Goal: Transaction & Acquisition: Obtain resource

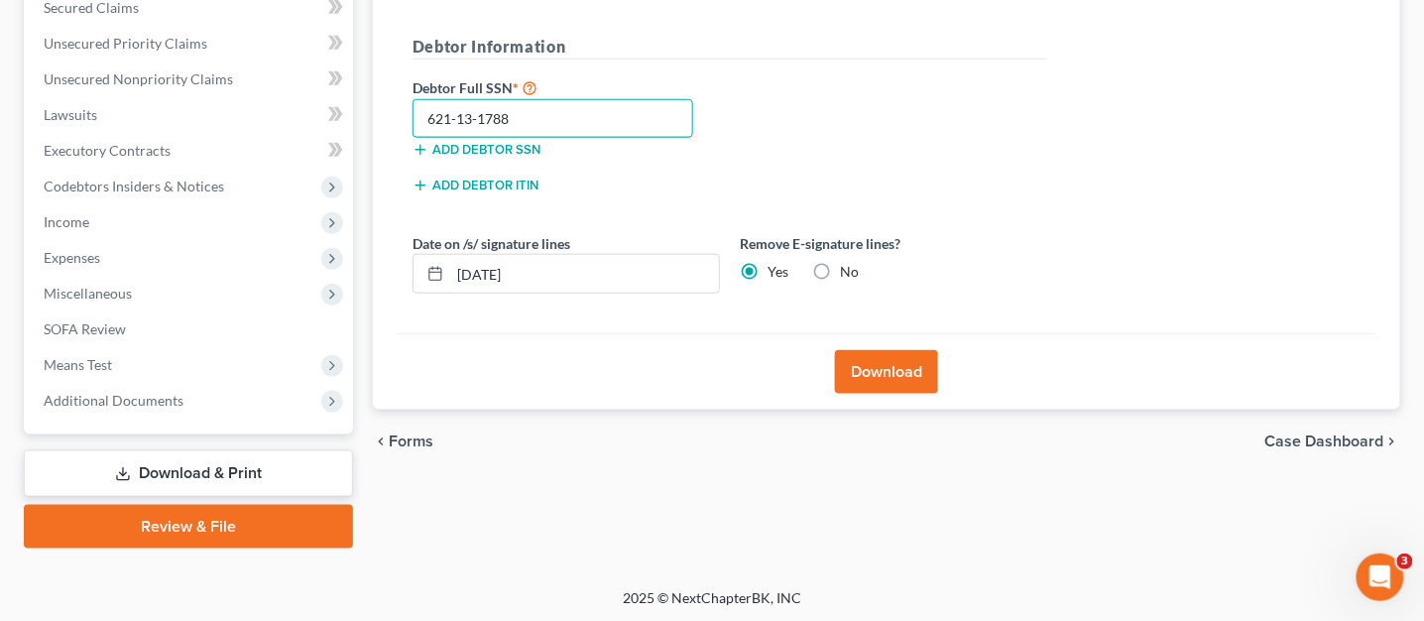
type input "621-13-1788"
drag, startPoint x: 582, startPoint y: 275, endPoint x: 425, endPoint y: 281, distance: 157.8
click at [425, 281] on div "[DATE]" at bounding box center [566, 274] width 307 height 40
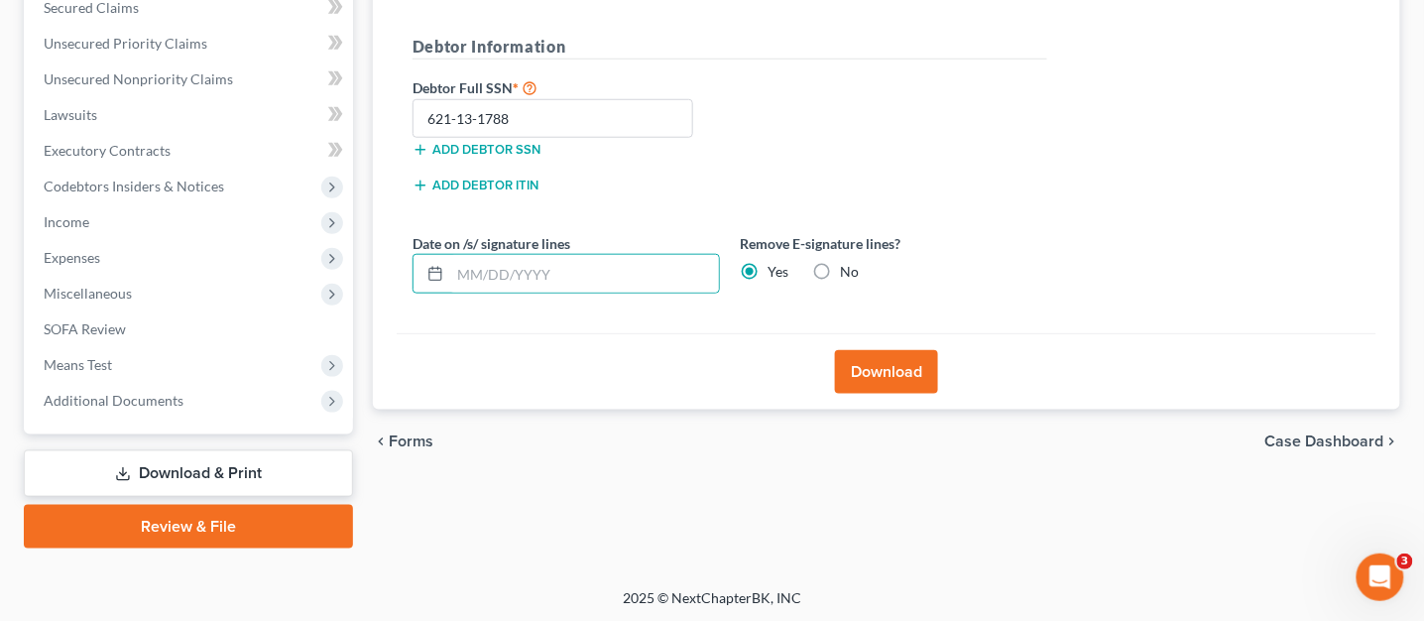
click at [855, 363] on button "Download" at bounding box center [886, 372] width 103 height 44
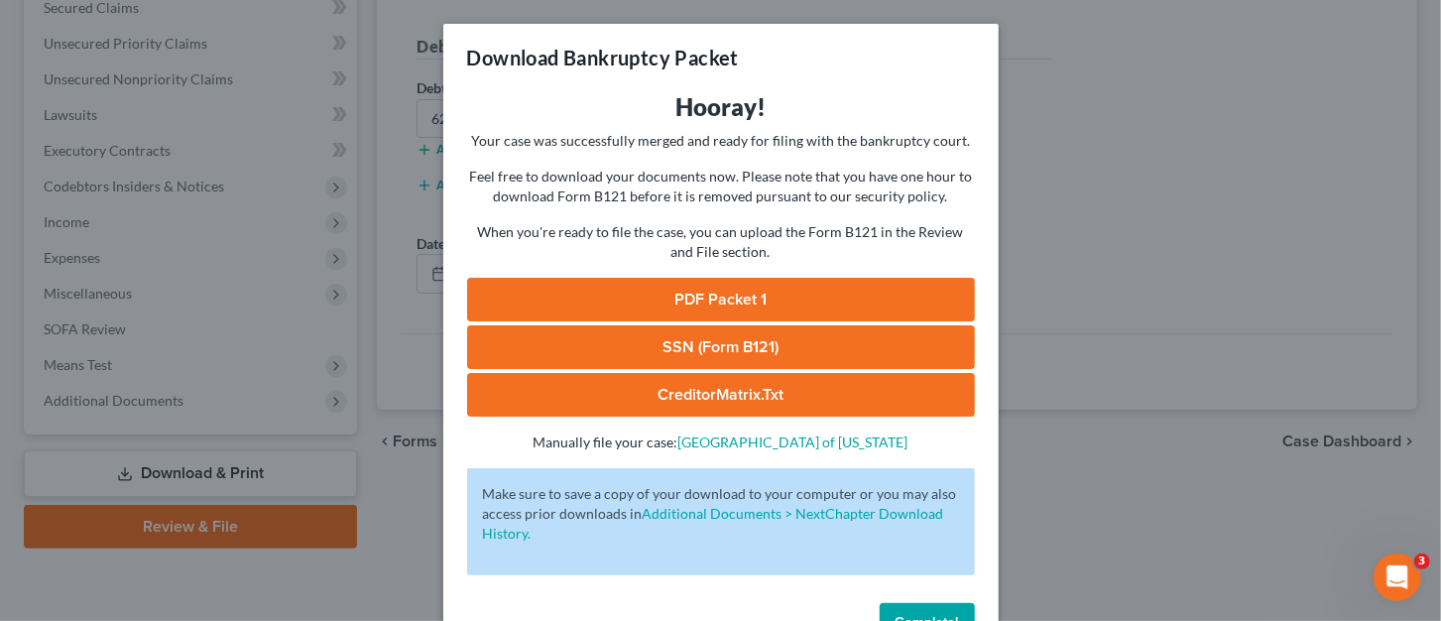
click at [828, 302] on link "PDF Packet 1" at bounding box center [721, 300] width 508 height 44
click at [661, 340] on link "SSN (Form B121)" at bounding box center [721, 347] width 508 height 44
click at [765, 395] on link "CreditorMatrix.txt" at bounding box center [721, 395] width 508 height 44
click at [934, 600] on div "Complete!" at bounding box center [720, 626] width 555 height 63
click at [934, 608] on button "Complete!" at bounding box center [927, 623] width 95 height 40
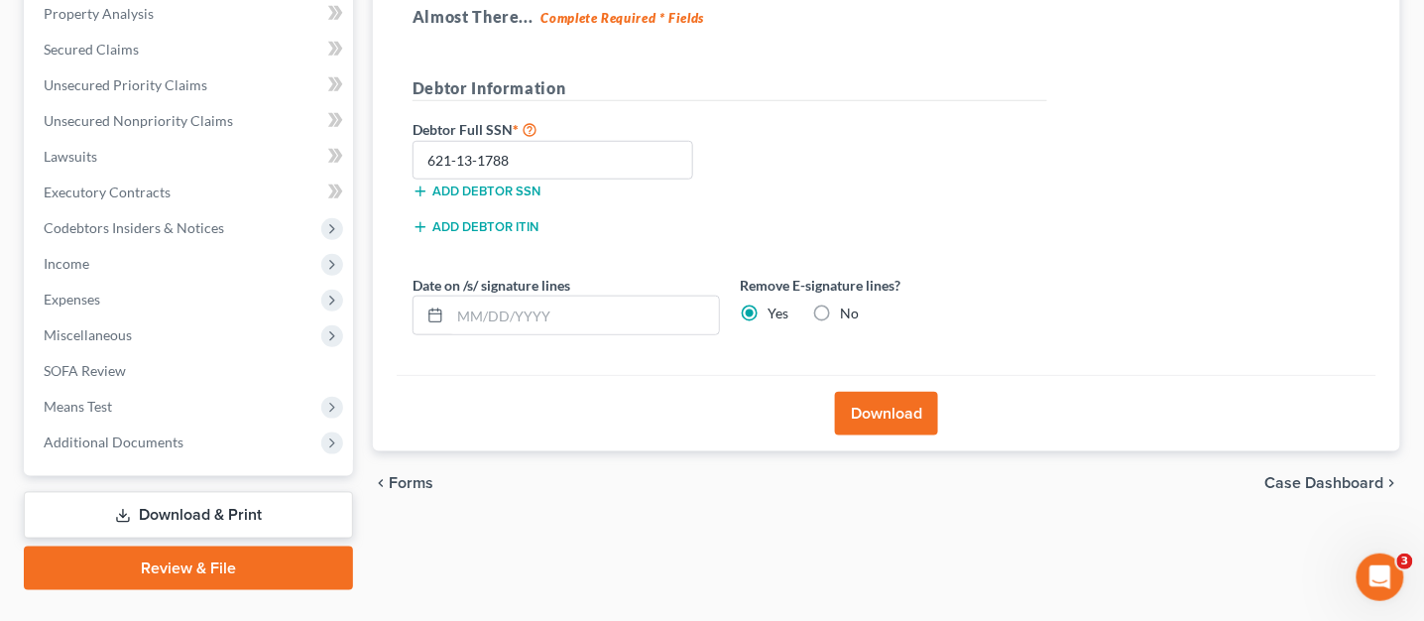
scroll to position [391, 0]
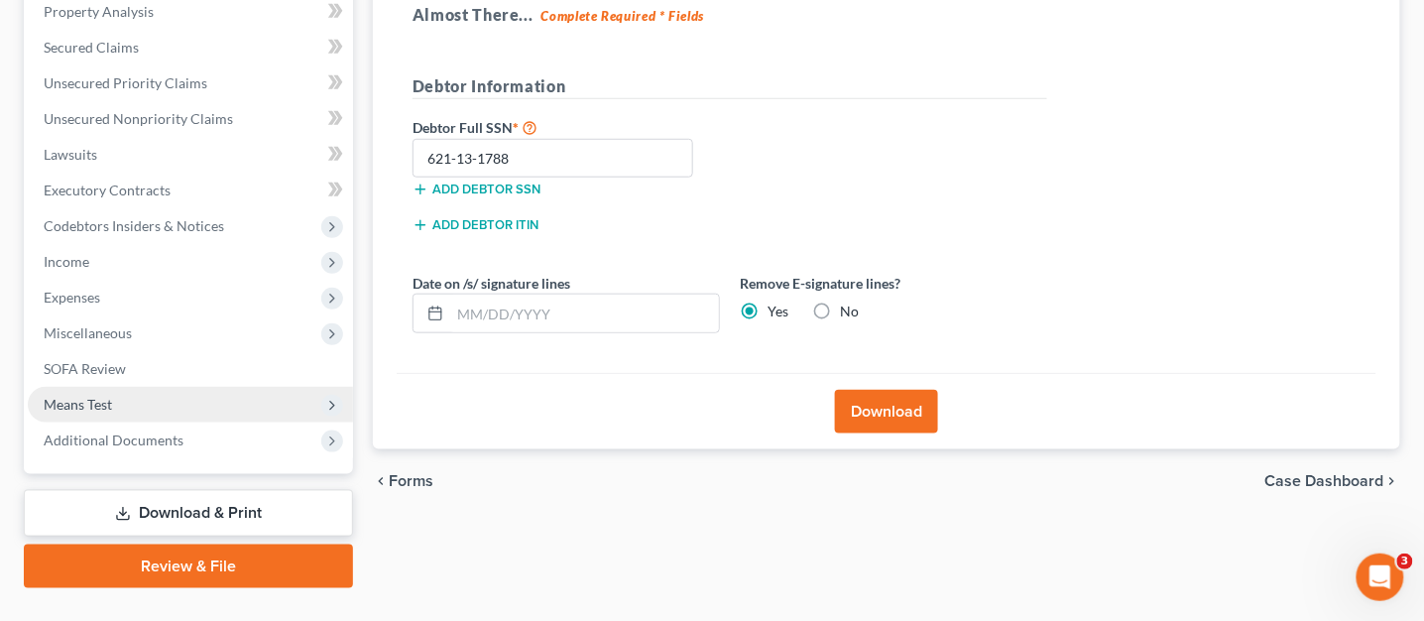
click at [115, 413] on span "Means Test" at bounding box center [190, 405] width 325 height 36
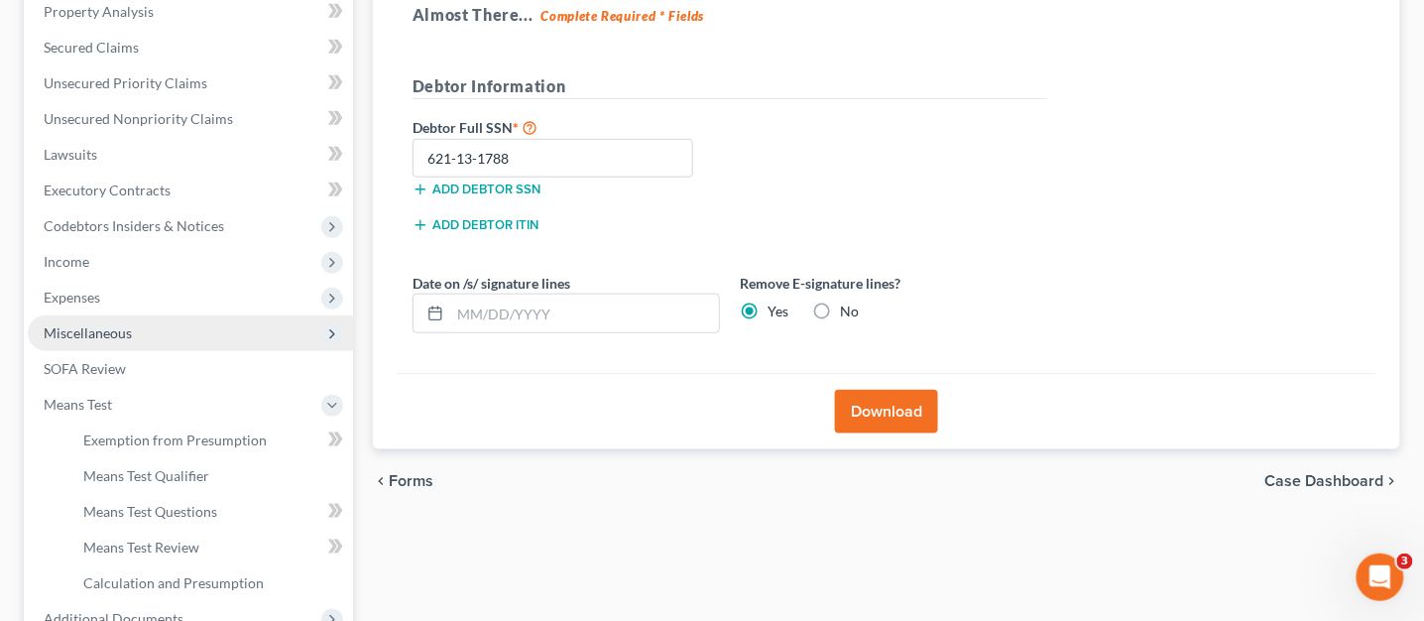
click at [79, 334] on span "Miscellaneous" at bounding box center [88, 332] width 88 height 17
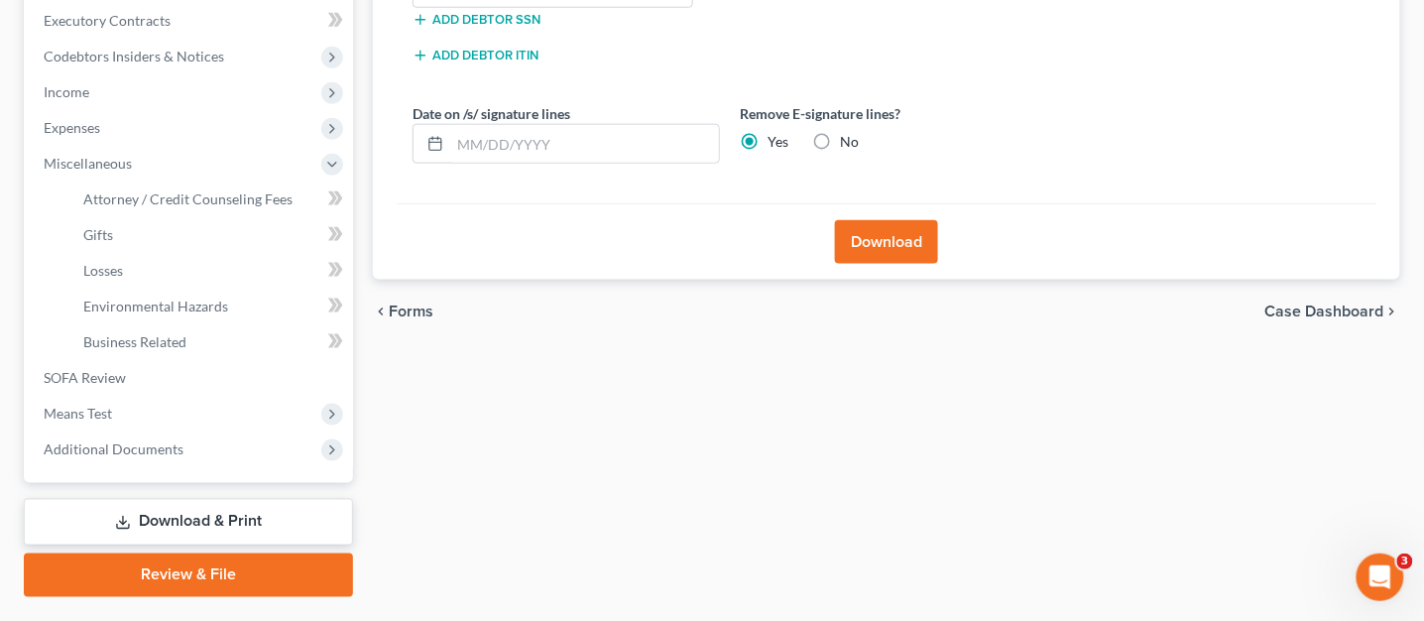
scroll to position [609, 0]
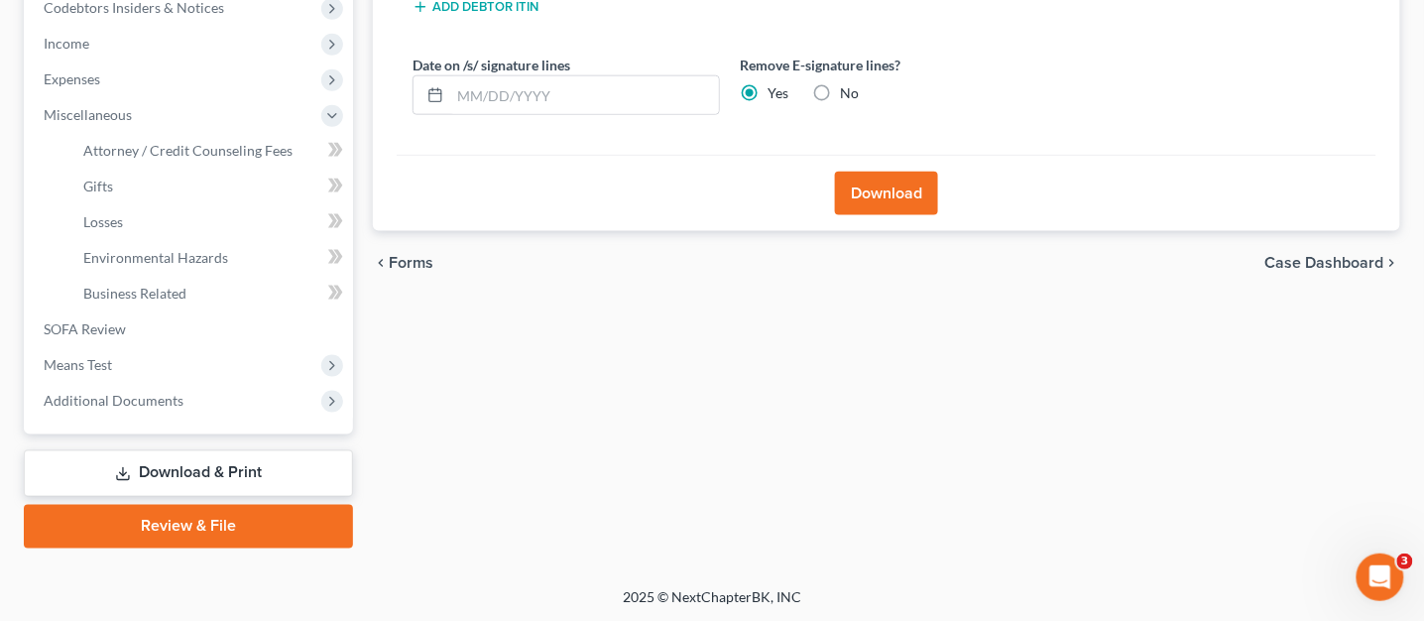
click at [181, 463] on link "Download & Print" at bounding box center [188, 473] width 329 height 47
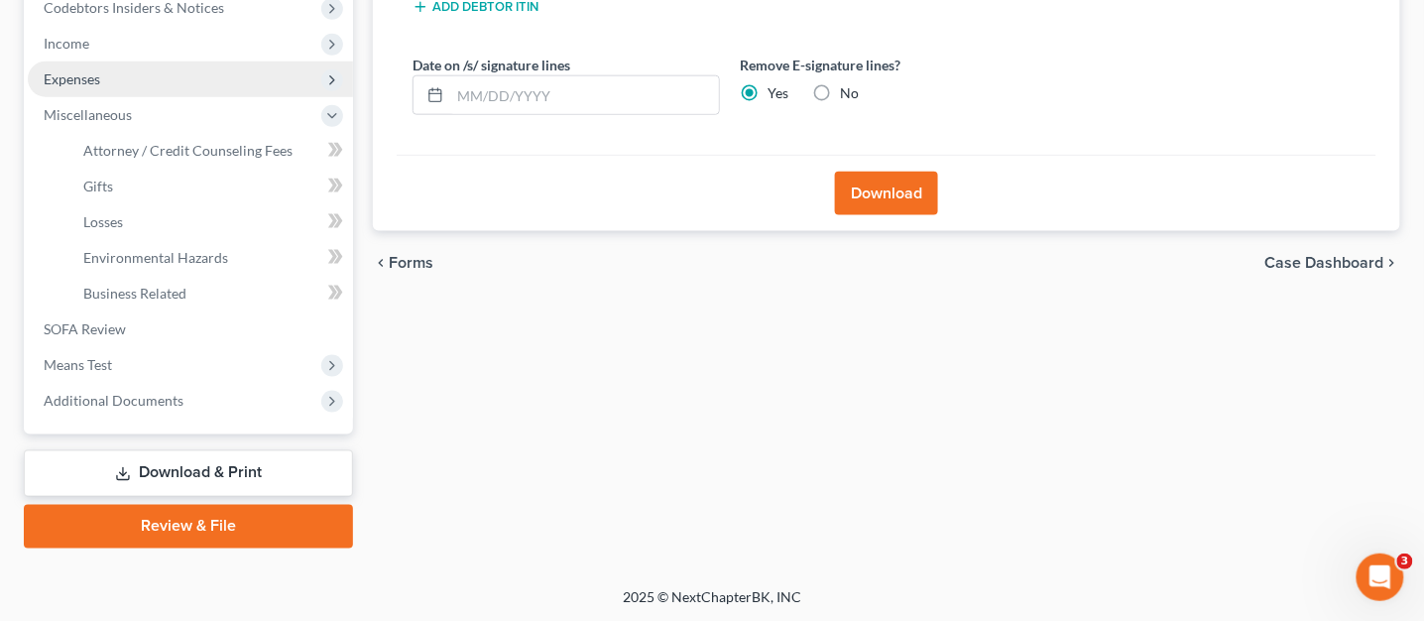
click at [109, 71] on span "Expenses" at bounding box center [190, 79] width 325 height 36
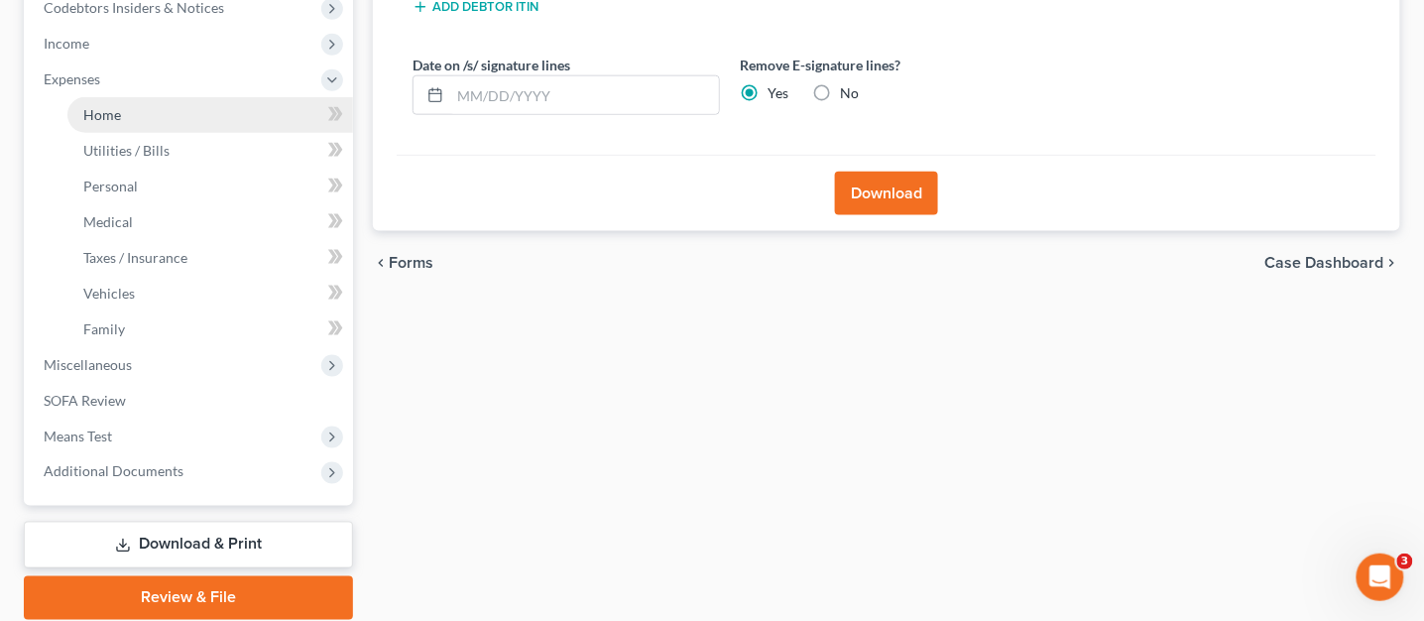
click at [122, 109] on link "Home" at bounding box center [210, 115] width 286 height 36
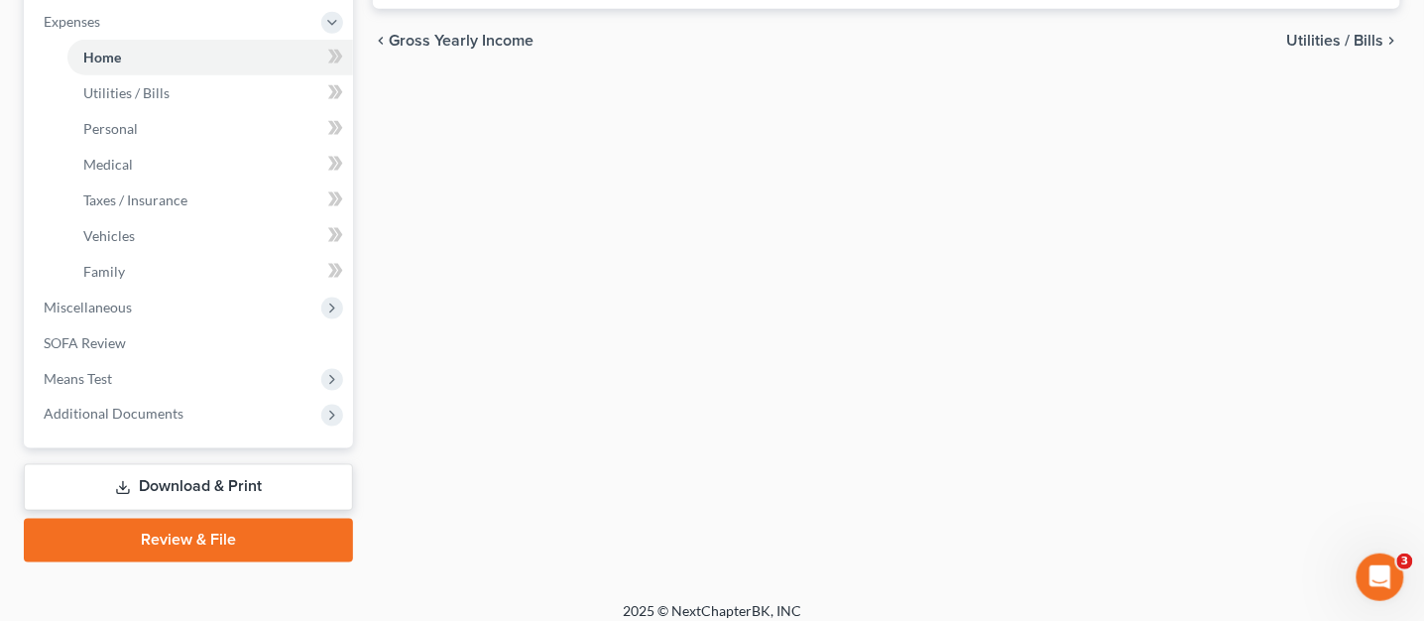
scroll to position [680, 0]
